Goal: Use online tool/utility: Utilize a website feature to perform a specific function

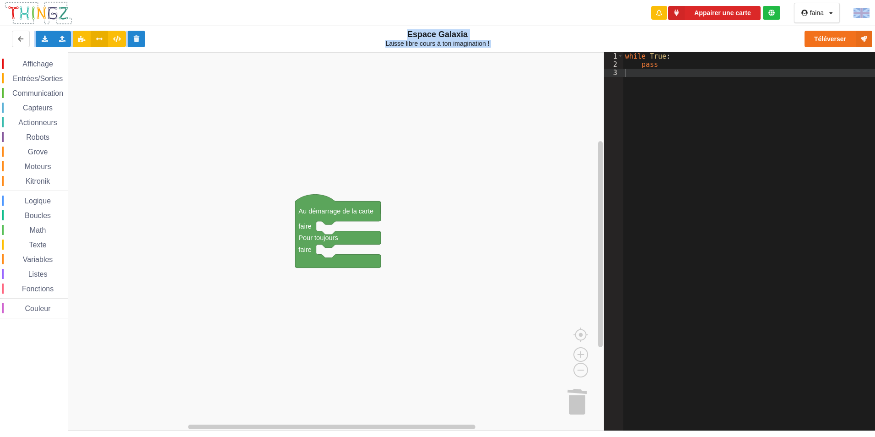
click at [2, 243] on div "Texte" at bounding box center [35, 244] width 66 height 10
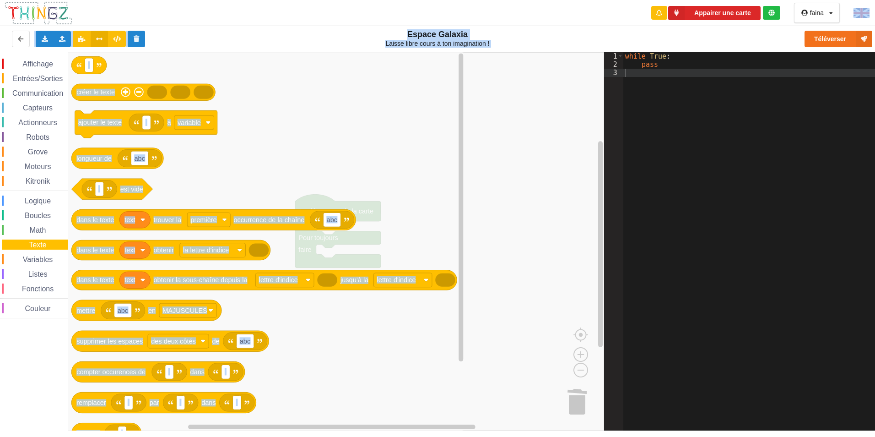
click at [0, 261] on div "Variables" at bounding box center [34, 259] width 68 height 10
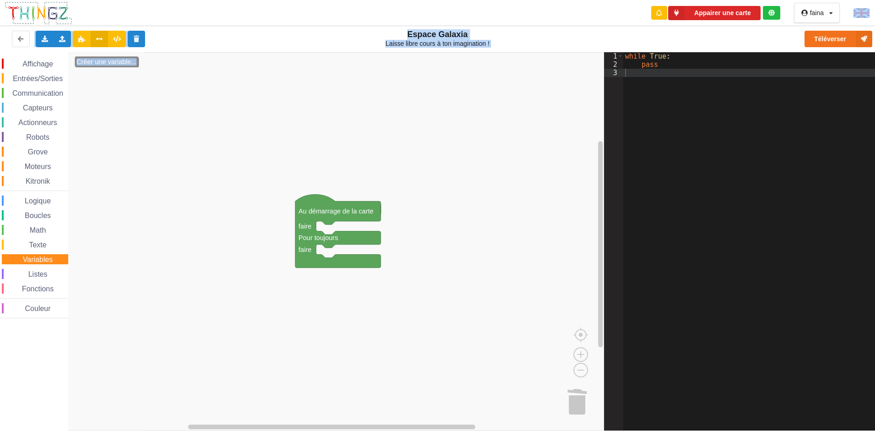
click at [16, 257] on span "Espace de travail de Blocky" at bounding box center [17, 259] width 7 height 7
click at [22, 256] on span "Variables" at bounding box center [38, 259] width 33 height 8
click at [14, 178] on div "Kitronik" at bounding box center [35, 181] width 66 height 10
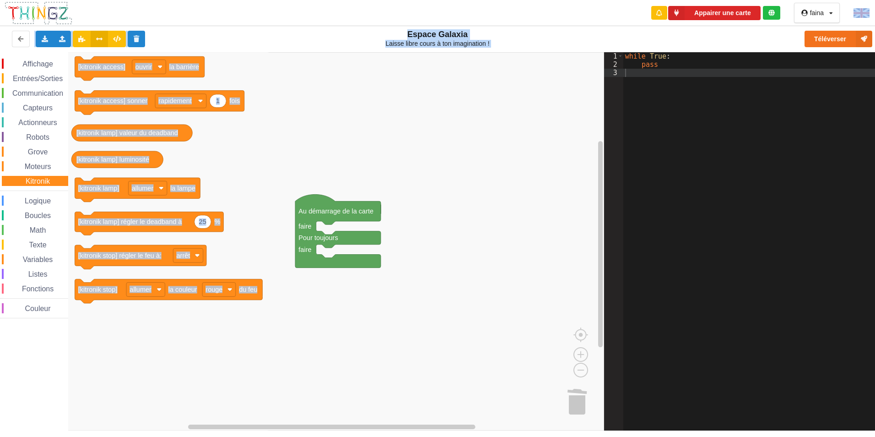
click at [15, 167] on div "Moteurs" at bounding box center [35, 166] width 66 height 10
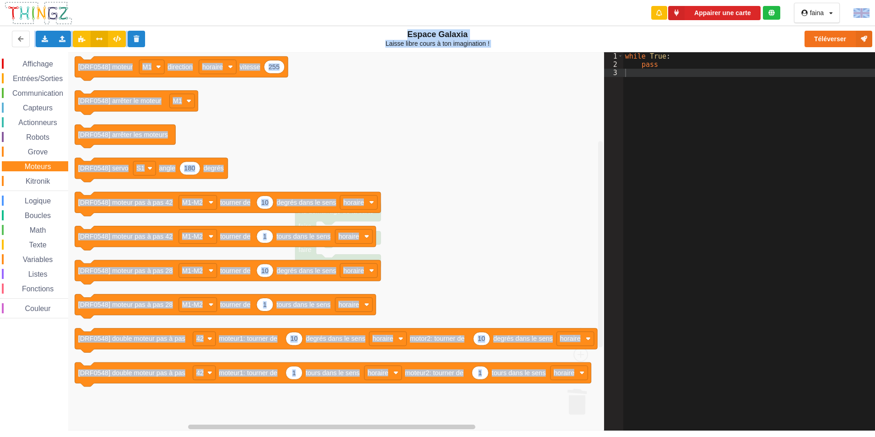
click at [21, 153] on span "Espace de travail de Blocky" at bounding box center [22, 151] width 7 height 7
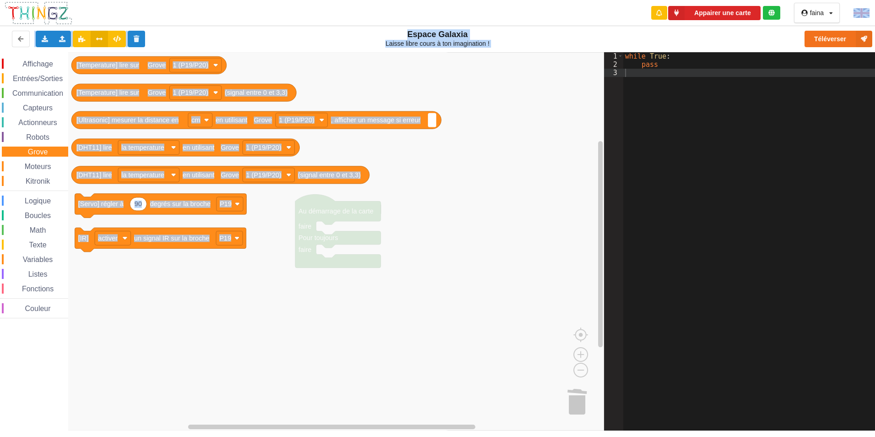
click at [27, 258] on span "Variables" at bounding box center [38, 259] width 33 height 8
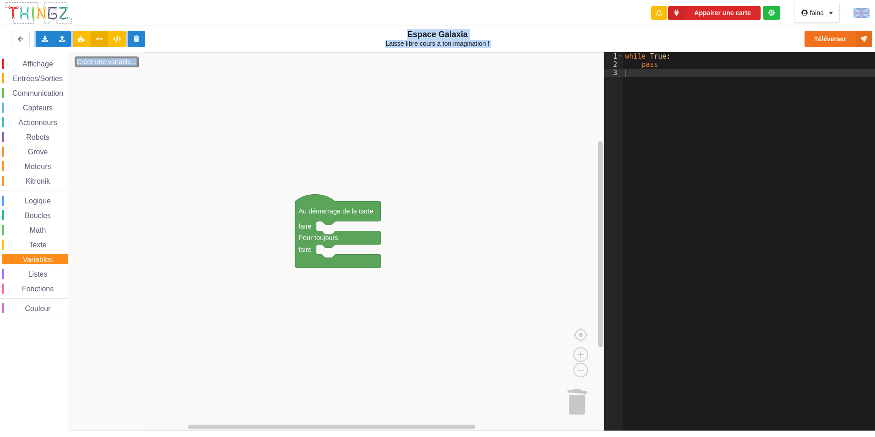
click at [18, 78] on span "Entrées/Sorties" at bounding box center [37, 79] width 53 height 8
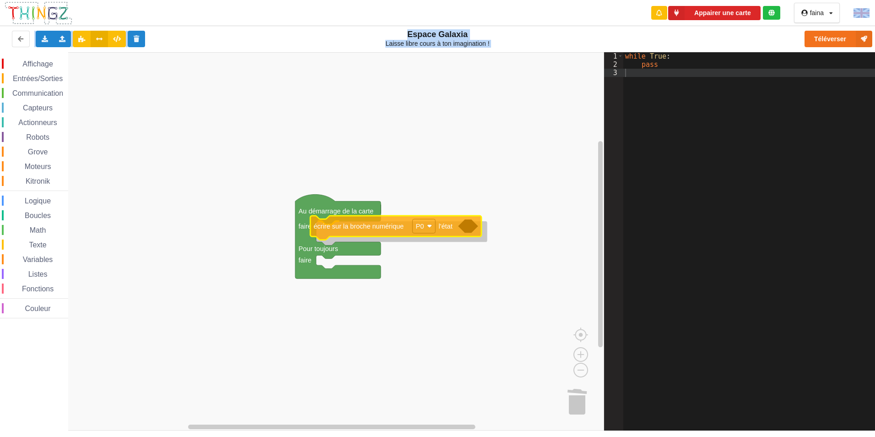
click at [368, 226] on div "Affichage Entrées/Sorties Communication Capteurs Actionneurs Robots Grove Moteu…" at bounding box center [302, 241] width 604 height 378
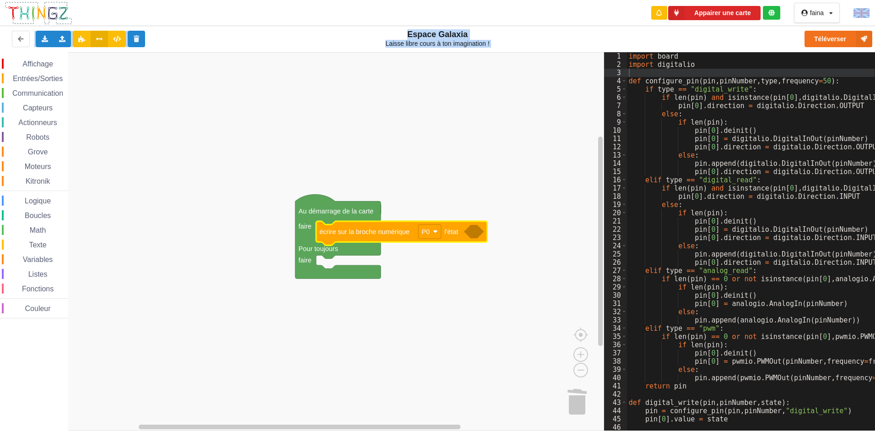
click at [472, 236] on icon "Espace de travail de Blocky" at bounding box center [474, 231] width 20 height 13
click at [471, 235] on icon "Espace de travail de Blocky" at bounding box center [474, 231] width 20 height 13
click at [428, 238] on rect "Espace de travail de Blocky" at bounding box center [429, 231] width 23 height 14
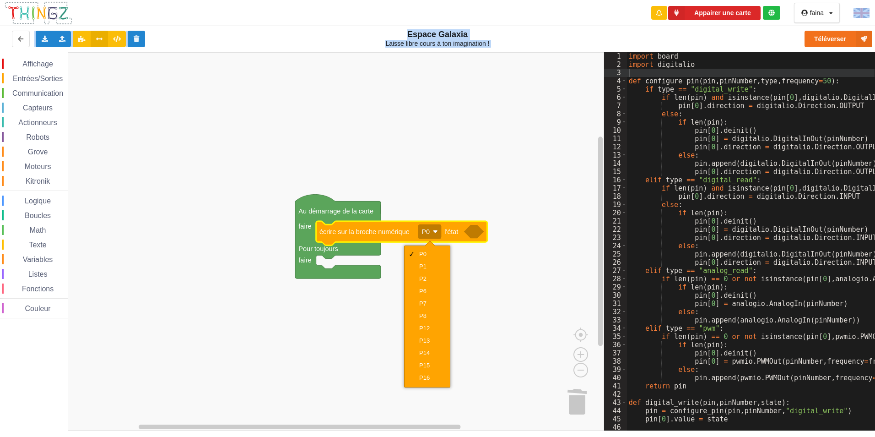
click at [484, 239] on icon "Espace de travail de Blocky" at bounding box center [401, 233] width 171 height 24
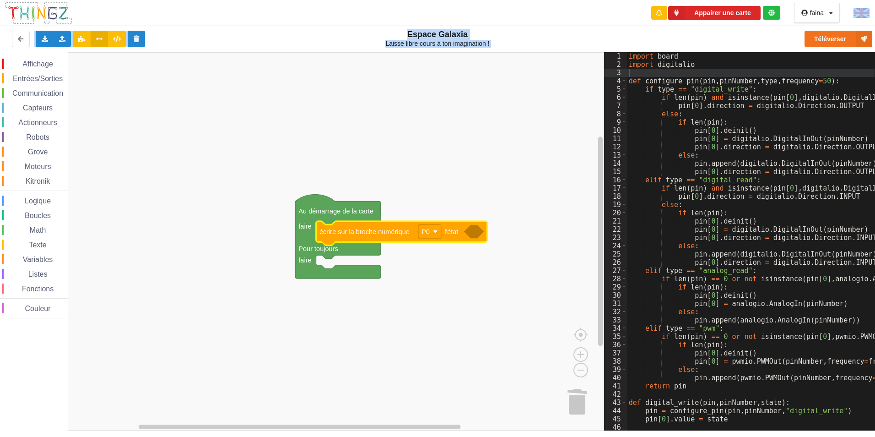
click at [475, 234] on icon "Espace de travail de Blocky" at bounding box center [474, 231] width 20 height 13
click at [474, 235] on icon "Espace de travail de Blocky" at bounding box center [474, 231] width 20 height 13
click at [470, 235] on icon "Espace de travail de Blocky" at bounding box center [474, 231] width 20 height 13
click at [451, 233] on text "l'état" at bounding box center [451, 231] width 14 height 7
click at [11, 78] on span "Espace de travail de Blocky" at bounding box center [7, 78] width 7 height 7
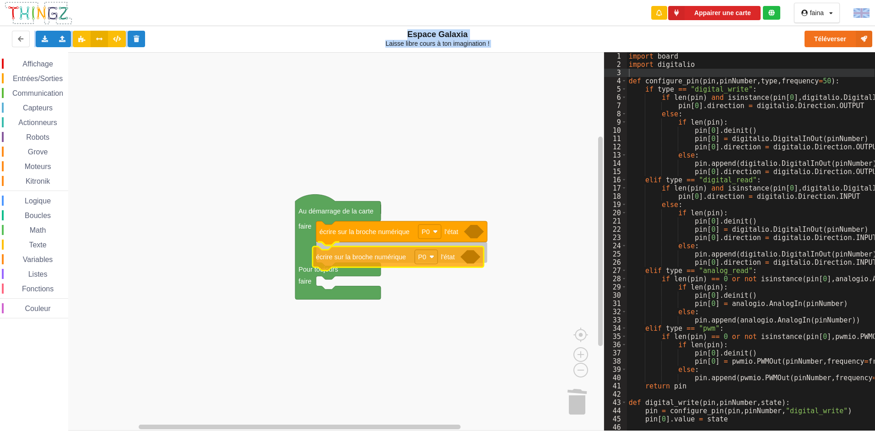
click at [386, 265] on div "Affichage Entrées/Sorties Communication Capteurs Actionneurs Robots Grove Moteu…" at bounding box center [302, 241] width 604 height 378
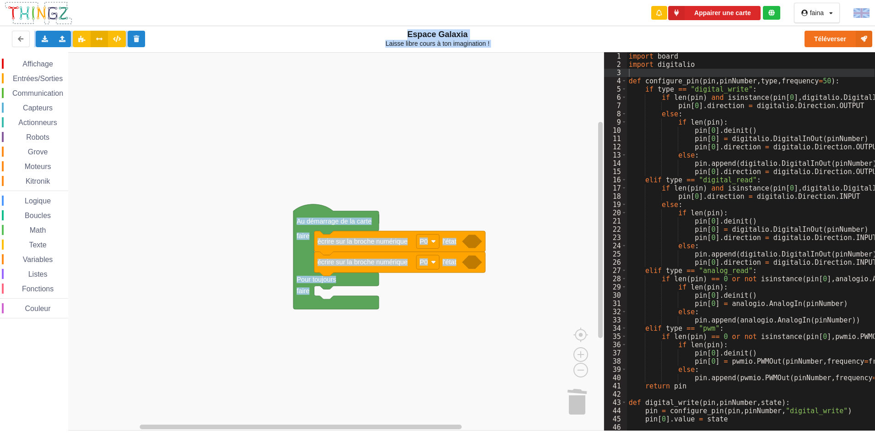
click at [379, 270] on div "Affichage Entrées/Sorties Communication Capteurs Actionneurs Robots Grove Moteu…" at bounding box center [302, 241] width 604 height 378
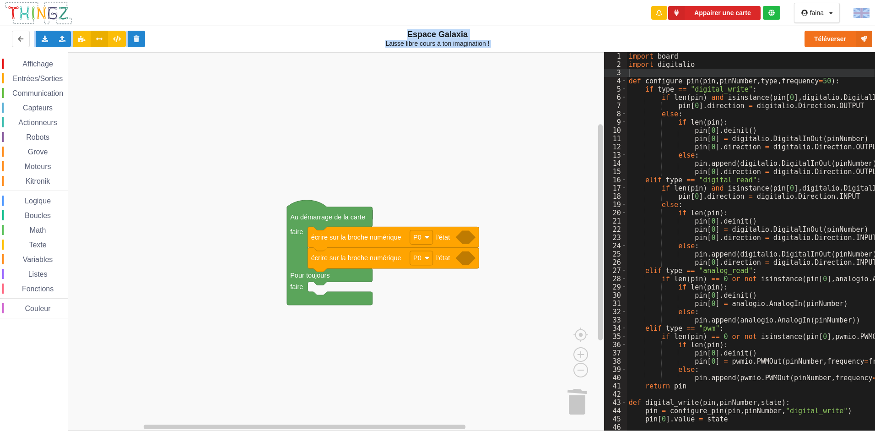
click at [378, 255] on text "écrire sur la broche numérique" at bounding box center [356, 257] width 90 height 7
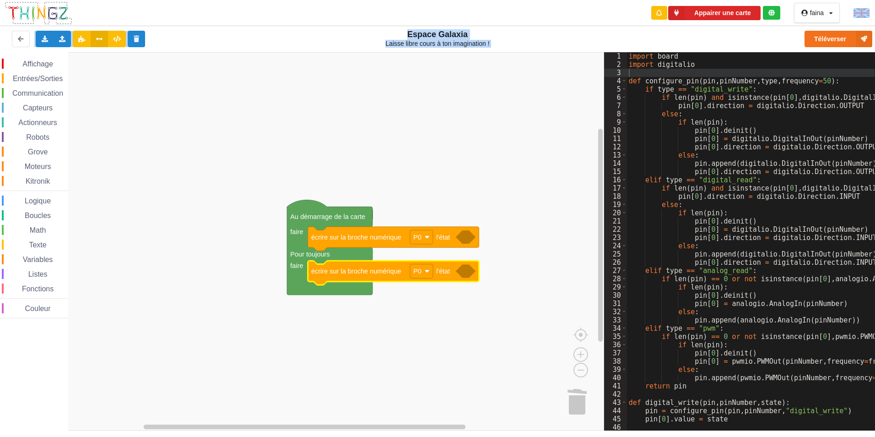
click at [17, 78] on span "Entrées/Sorties" at bounding box center [37, 79] width 53 height 8
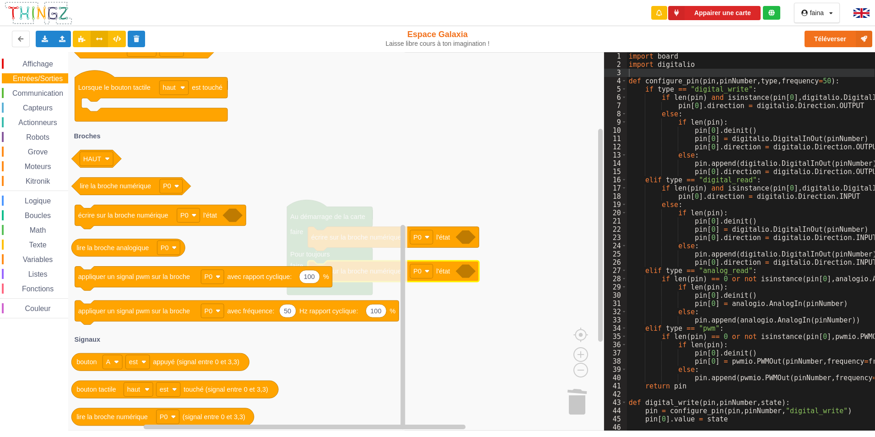
click at [514, 17] on div "Appairer une carte faina Profil Déconnexion" at bounding box center [438, 13] width 888 height 26
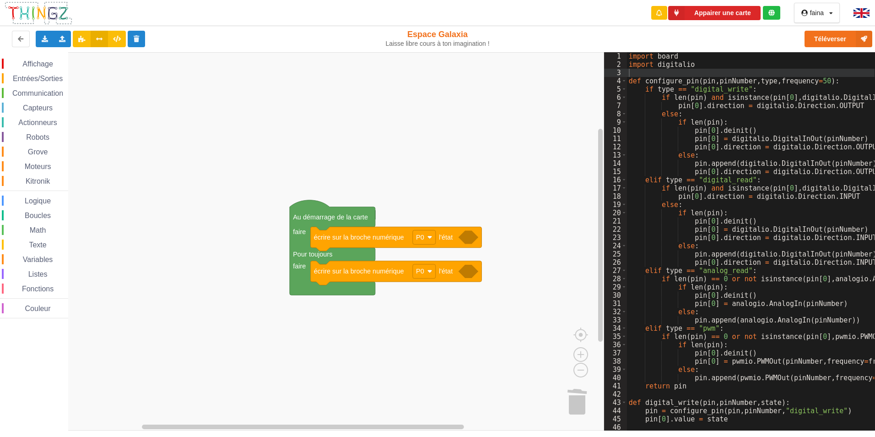
click at [425, 191] on div "Affichage Entrées/Sorties Communication Capteurs Actionneurs Robots Grove Moteu…" at bounding box center [302, 241] width 604 height 378
click at [404, 158] on rect "Espace de travail de Blocky" at bounding box center [302, 241] width 604 height 378
click at [52, 75] on span "Entrées/Sorties" at bounding box center [37, 79] width 53 height 8
click at [343, 291] on div "Affichage Entrées/Sorties Communication Capteurs Actionneurs Robots Grove Moteu…" at bounding box center [302, 241] width 604 height 378
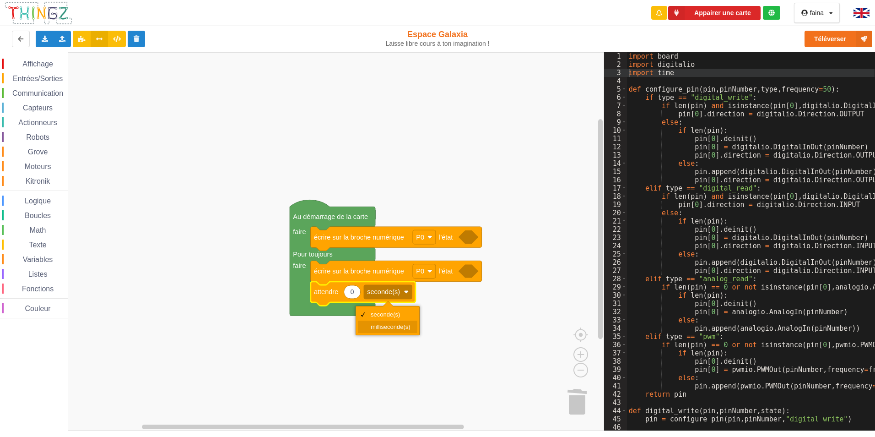
click at [381, 324] on div "milliseconde(s)" at bounding box center [391, 326] width 40 height 7
click at [354, 292] on icon "Espace de travail de Blocky" at bounding box center [352, 291] width 16 height 13
type input "500"
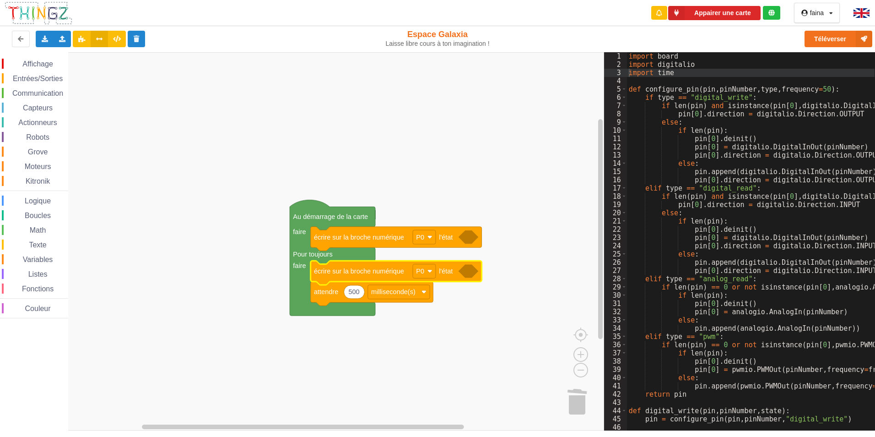
click at [473, 276] on icon "Espace de travail de Blocky" at bounding box center [469, 270] width 20 height 13
click at [467, 275] on icon "Espace de travail de Blocky" at bounding box center [469, 270] width 20 height 13
click at [33, 78] on span "Entrées/Sorties" at bounding box center [37, 79] width 53 height 8
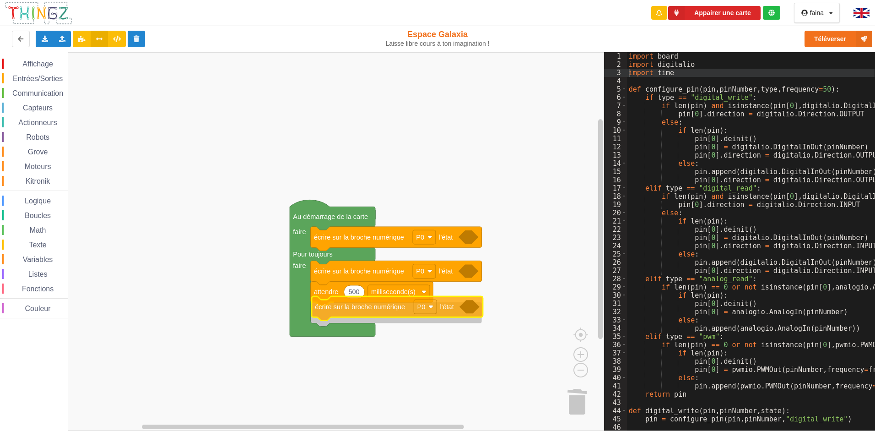
click at [392, 313] on div "Affichage Entrées/Sorties Communication Capteurs Actionneurs Robots Grove Moteu…" at bounding box center [302, 241] width 604 height 378
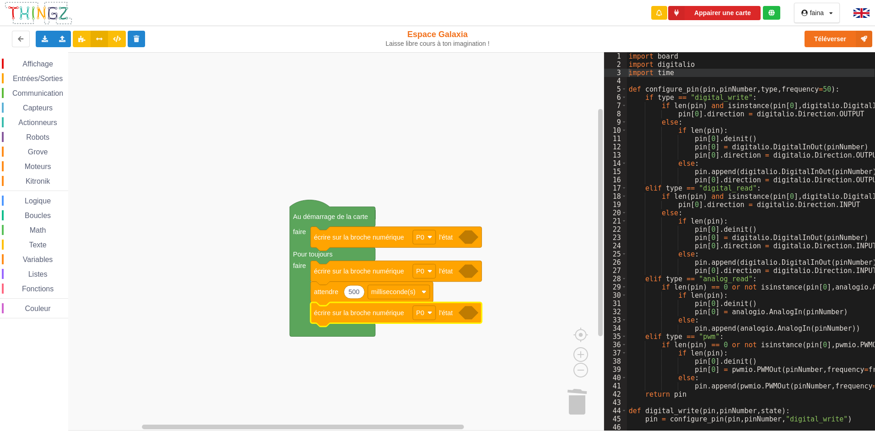
click at [40, 76] on span "Entrées/Sorties" at bounding box center [37, 79] width 53 height 8
